Goal: Information Seeking & Learning: Learn about a topic

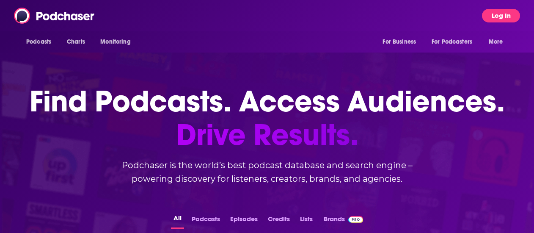
click at [500, 16] on button "Log In" at bounding box center [501, 16] width 38 height 14
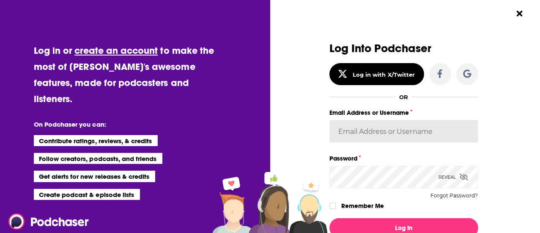
click at [362, 137] on input "Email Address or Username" at bounding box center [403, 131] width 149 height 23
type input "s"
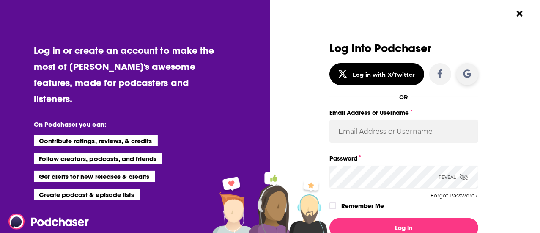
click at [463, 77] on icon "Dialog" at bounding box center [467, 73] width 8 height 8
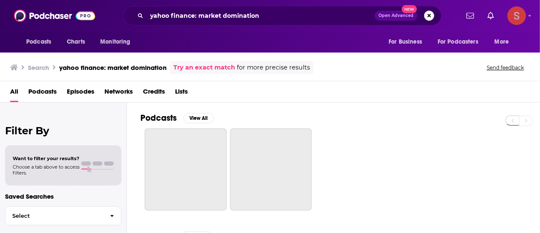
click at [514, 19] on img "Logged in as skylar.peters" at bounding box center [517, 15] width 19 height 19
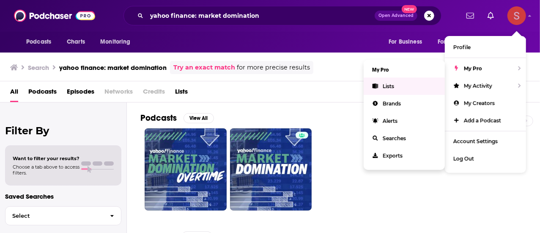
click at [393, 90] on link "Lists" at bounding box center [404, 85] width 81 height 17
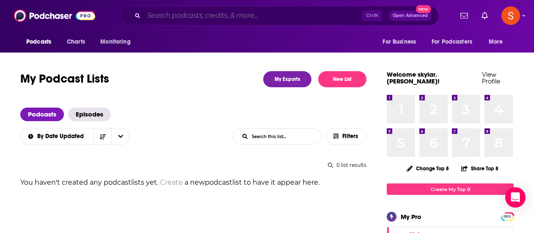
click at [233, 14] on input "Search podcasts, credits, & more..." at bounding box center [253, 16] width 218 height 14
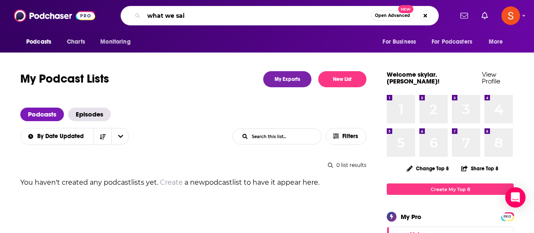
type input "what we said"
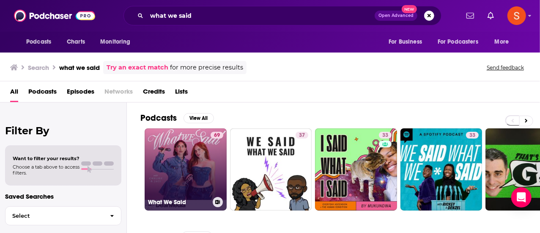
click at [194, 144] on link "69 What We Said" at bounding box center [186, 169] width 82 height 82
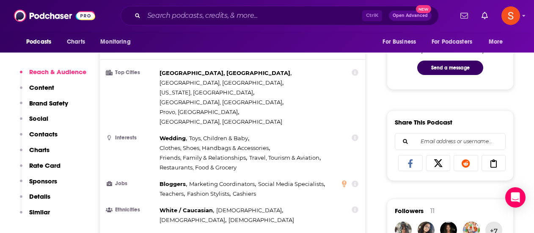
scroll to position [452, 0]
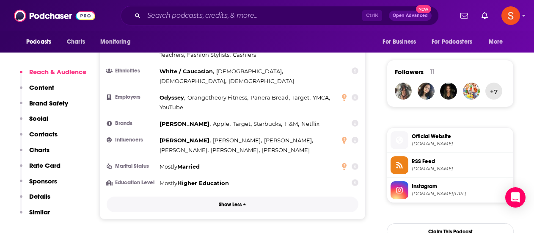
scroll to position [591, 0]
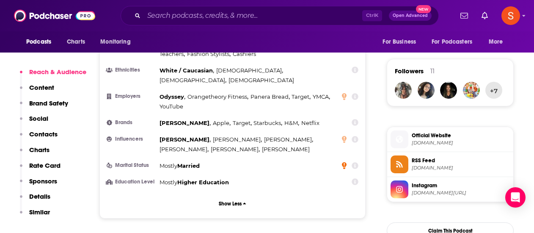
click at [344, 162] on icon at bounding box center [344, 165] width 5 height 7
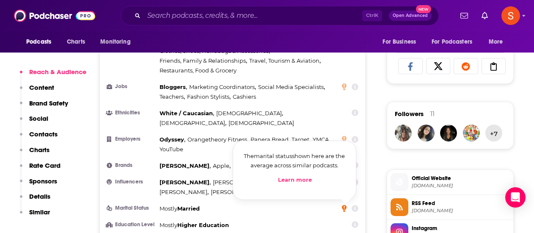
scroll to position [548, 0]
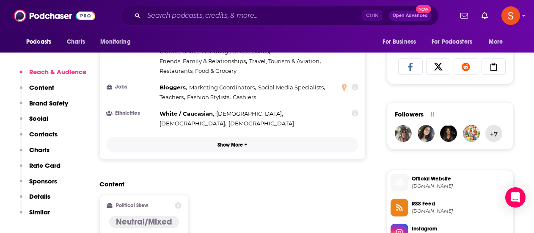
click at [213, 137] on button "Show More" at bounding box center [233, 145] width 252 height 16
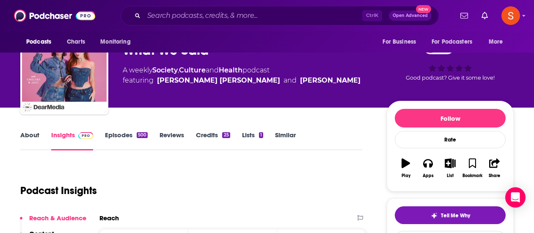
scroll to position [0, 0]
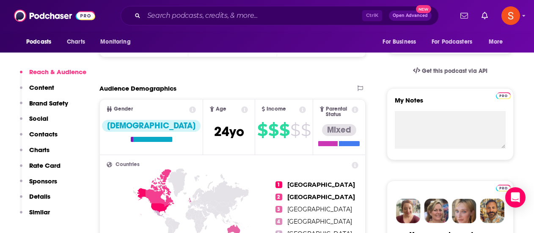
click at [47, 213] on p "Similar" at bounding box center [39, 212] width 21 height 8
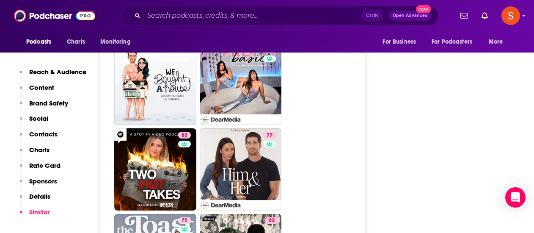
scroll to position [2296, 0]
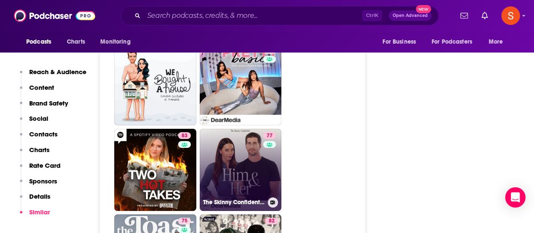
click at [249, 129] on link "77 The Skinny Confidential Him & Her Show" at bounding box center [241, 170] width 82 height 82
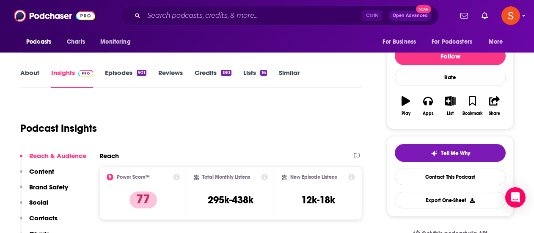
scroll to position [115, 0]
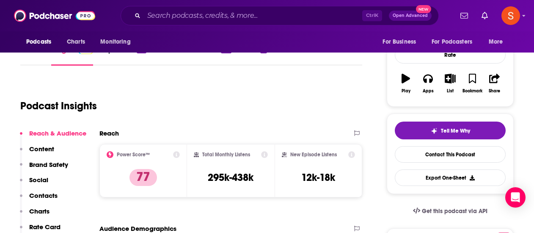
type input "https://www.podchaser.com/podcasts/what-we-said-686574"
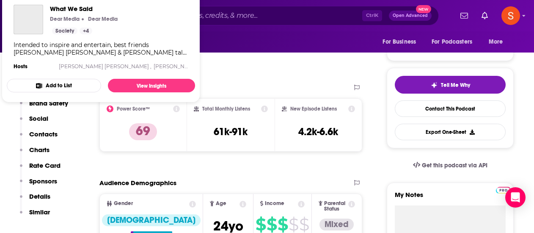
scroll to position [184, 0]
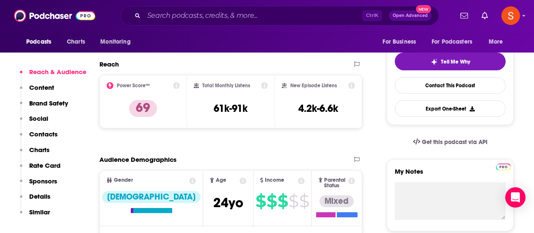
click at [177, 84] on icon at bounding box center [176, 85] width 7 height 7
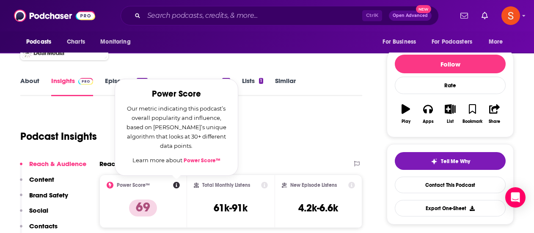
scroll to position [85, 0]
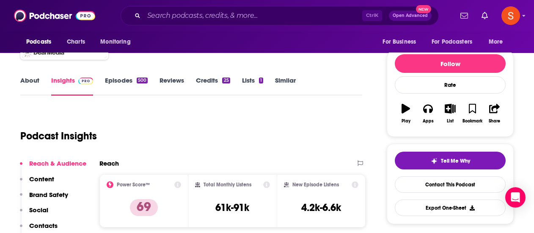
click at [95, 116] on div "Podcast Insights" at bounding box center [187, 130] width 335 height 43
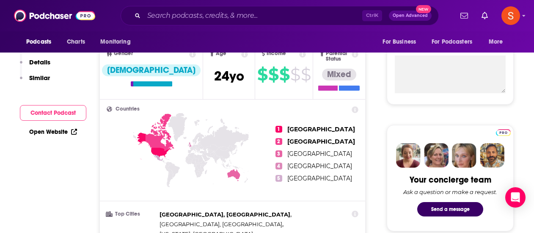
scroll to position [0, 0]
